Goal: Task Accomplishment & Management: Manage account settings

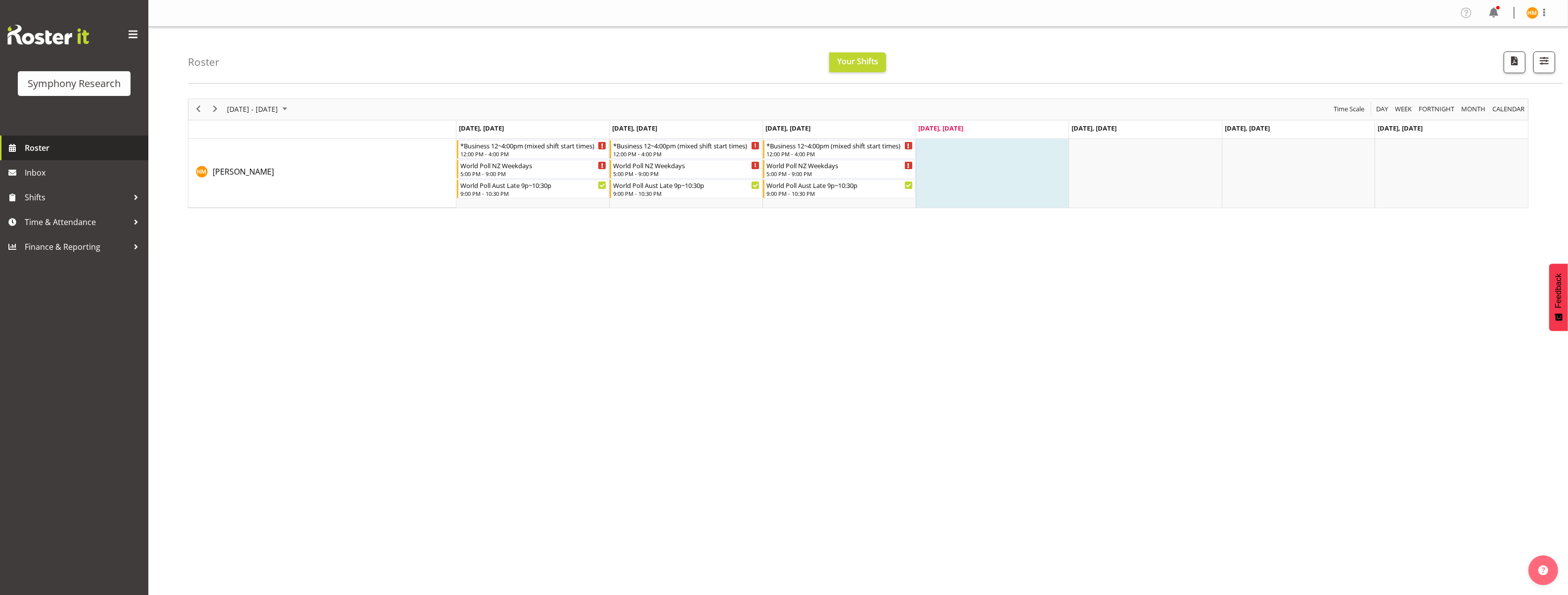
click at [38, 147] on span "Roster" at bounding box center [84, 148] width 119 height 15
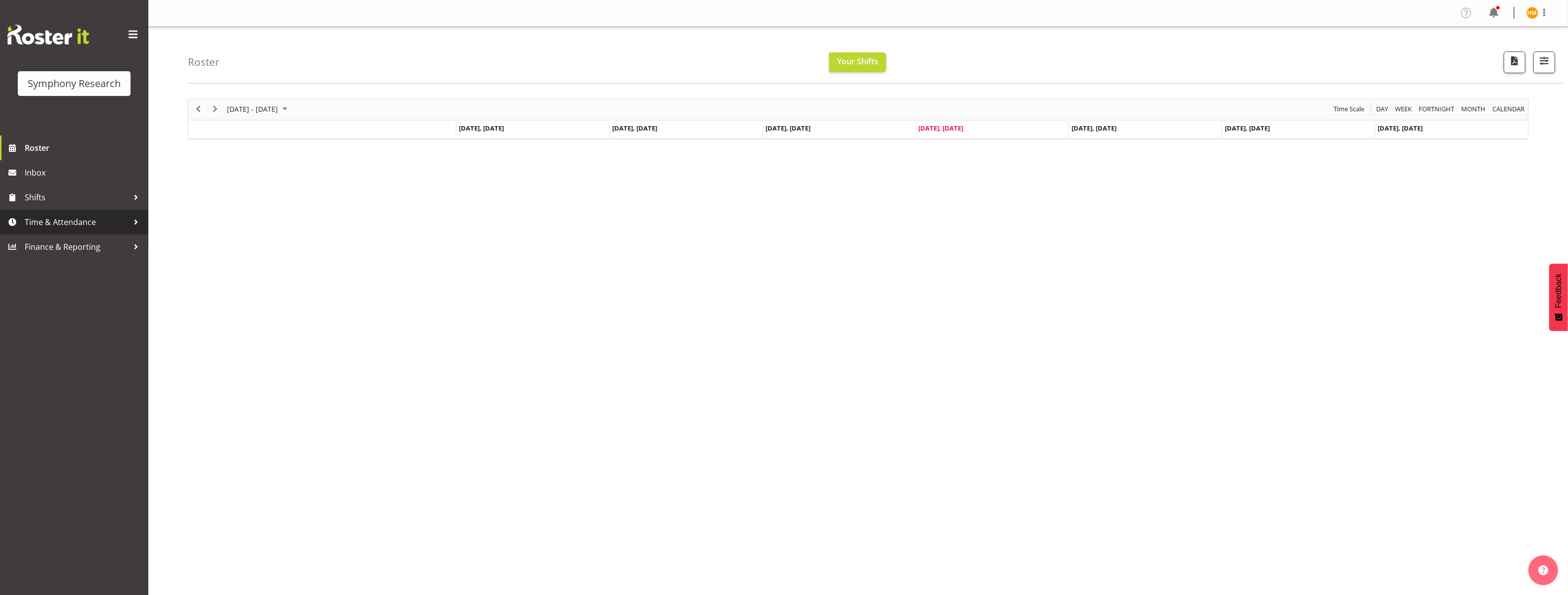
click at [93, 221] on span "Time & Attendance" at bounding box center [77, 222] width 104 height 15
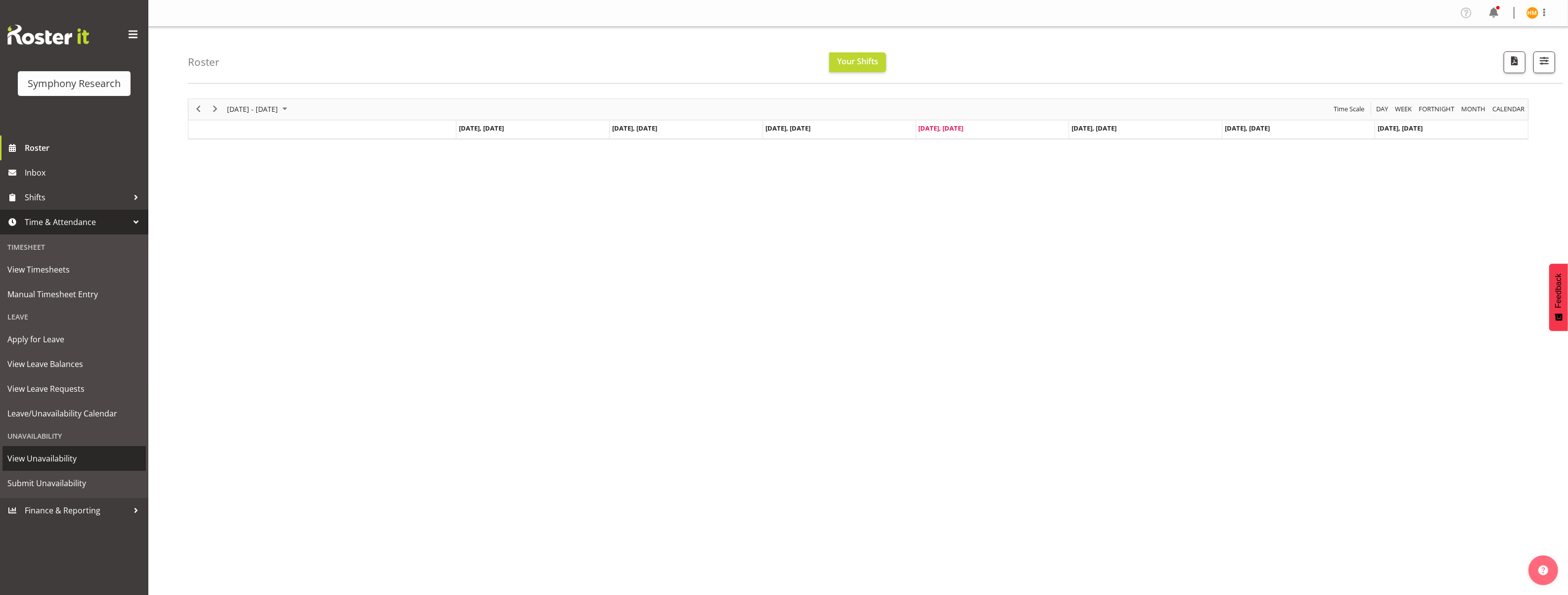
click at [65, 456] on span "View Unavailability" at bounding box center [74, 459] width 133 height 15
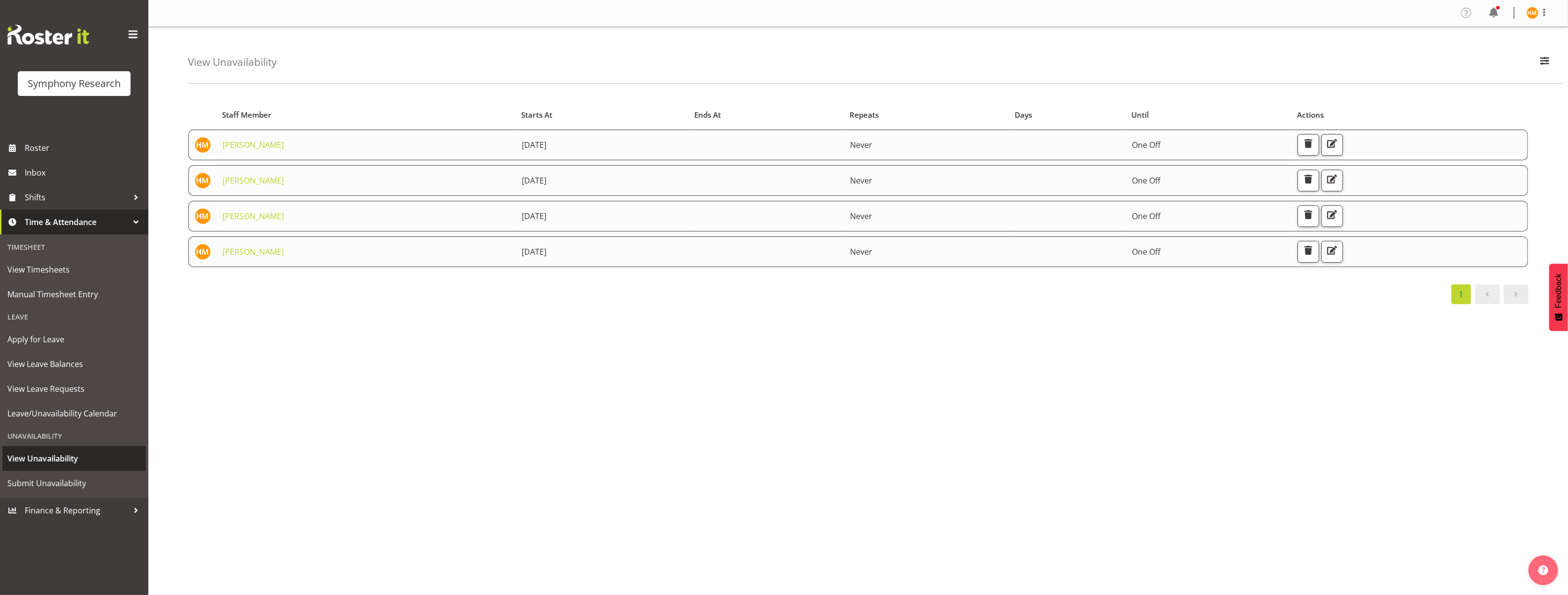
click at [82, 459] on span "View Unavailability" at bounding box center [74, 459] width 133 height 15
click at [94, 414] on span "Leave/Unavailability Calendar" at bounding box center [74, 414] width 133 height 15
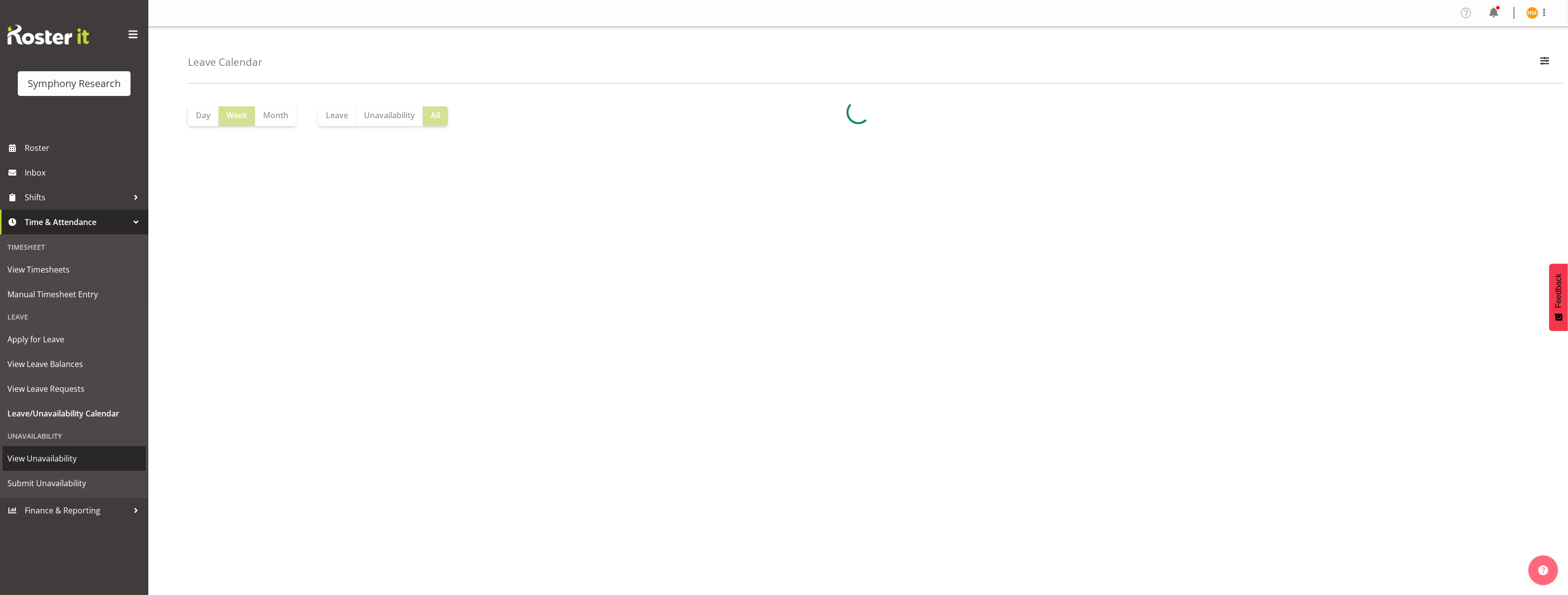
click at [93, 455] on span "View Unavailability" at bounding box center [74, 459] width 133 height 15
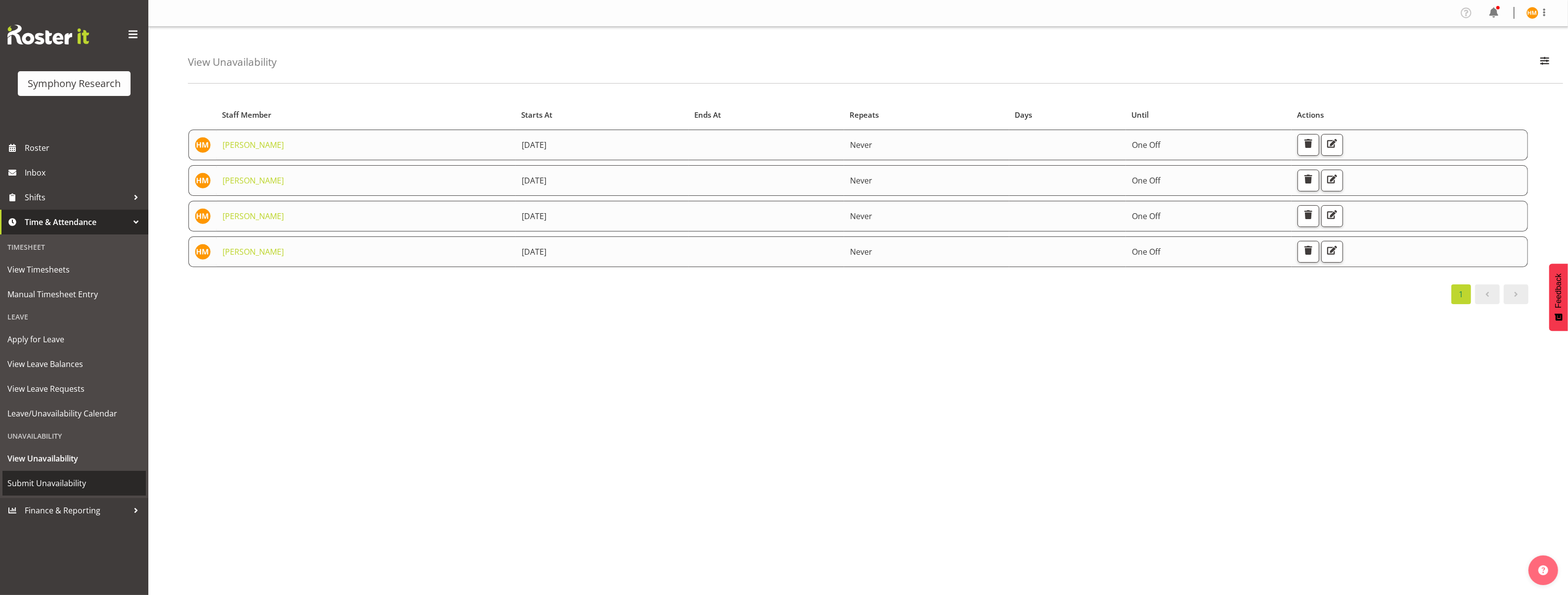
click at [73, 484] on span "Submit Unavailability" at bounding box center [74, 483] width 133 height 15
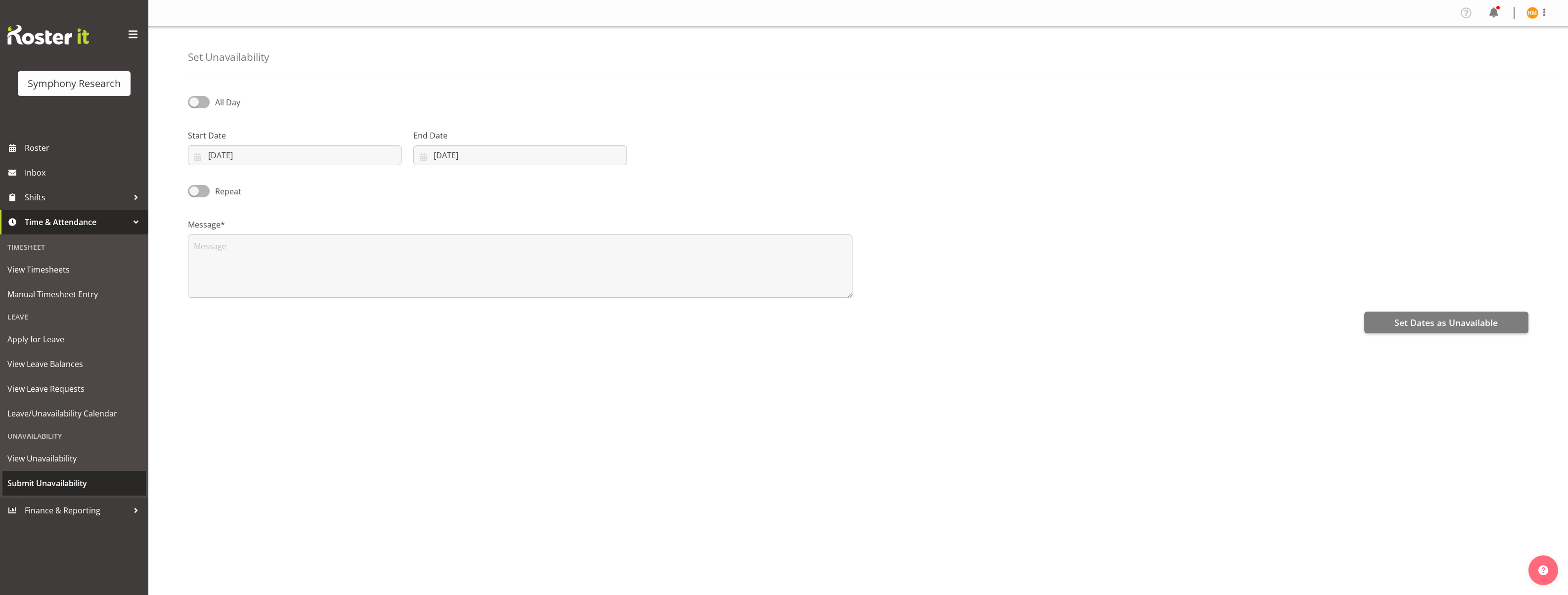
select select "8"
select select "2025"
click at [199, 157] on input "18/09/2025" at bounding box center [295, 155] width 214 height 19
click at [318, 297] on link "26" at bounding box center [318, 292] width 19 height 18
type input "26/09/2025"
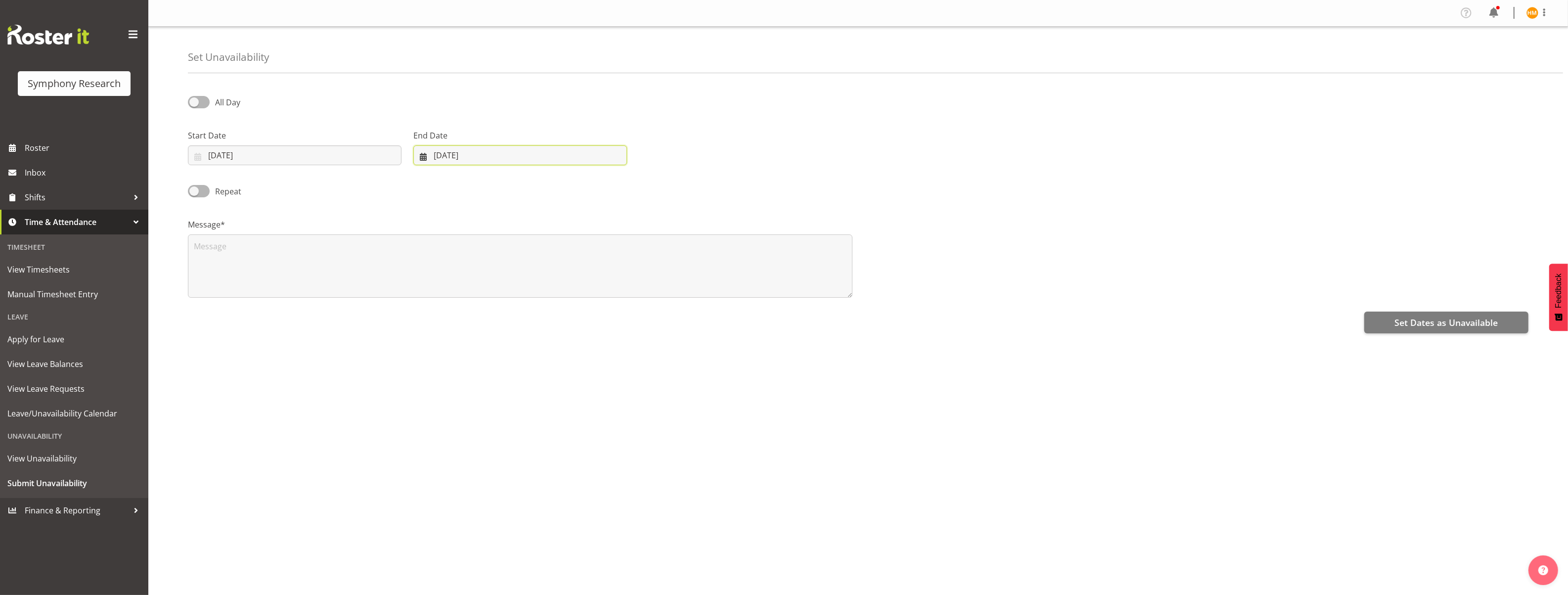
click at [446, 154] on input "18/09/2025" at bounding box center [520, 155] width 214 height 19
click at [531, 292] on span "26" at bounding box center [532, 291] width 8 height 9
type input "26/09/2025"
click at [255, 247] on textarea at bounding box center [520, 266] width 665 height 63
type textarea "Moving to Auckland"
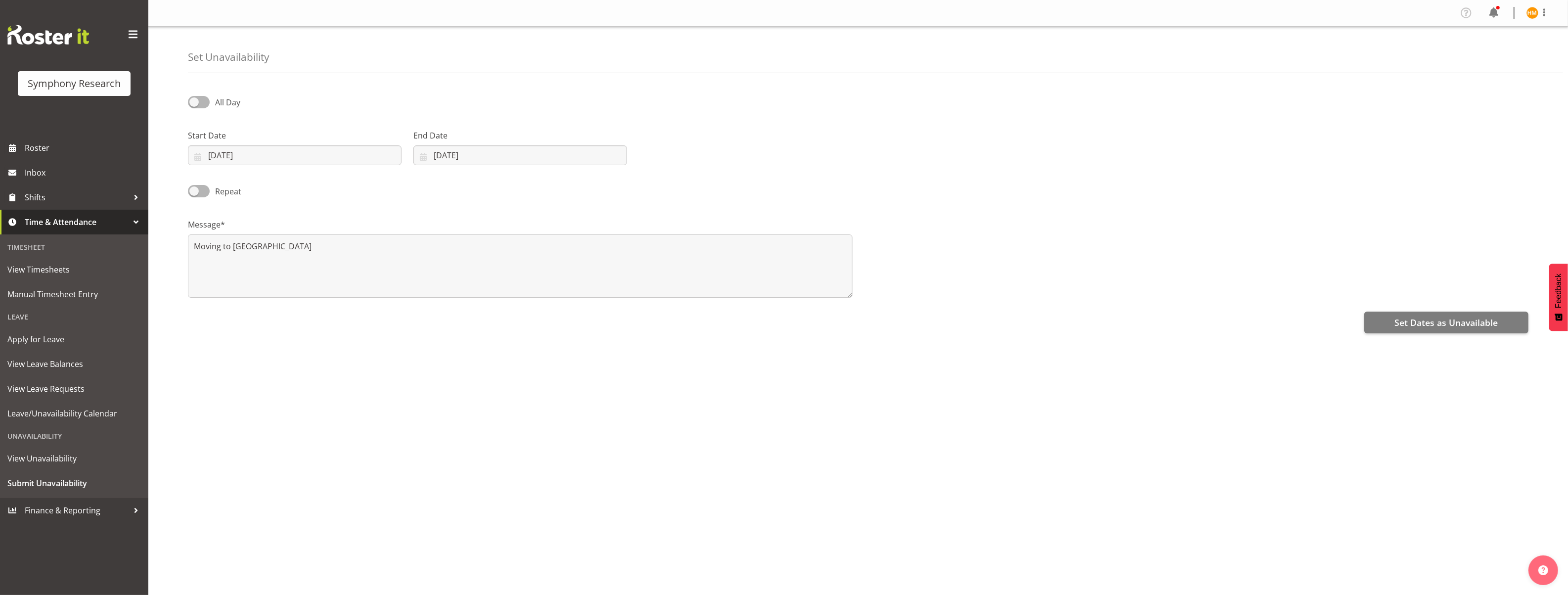
drag, startPoint x: 647, startPoint y: 339, endPoint x: 653, endPoint y: 339, distance: 6.0
click at [649, 339] on div "All Day Start Date 26/09/2025 January February March April May June July August…" at bounding box center [878, 278] width 1380 height 396
click at [1390, 322] on button "Set Dates as Unavailable" at bounding box center [1446, 323] width 164 height 22
